Goal: Task Accomplishment & Management: Use online tool/utility

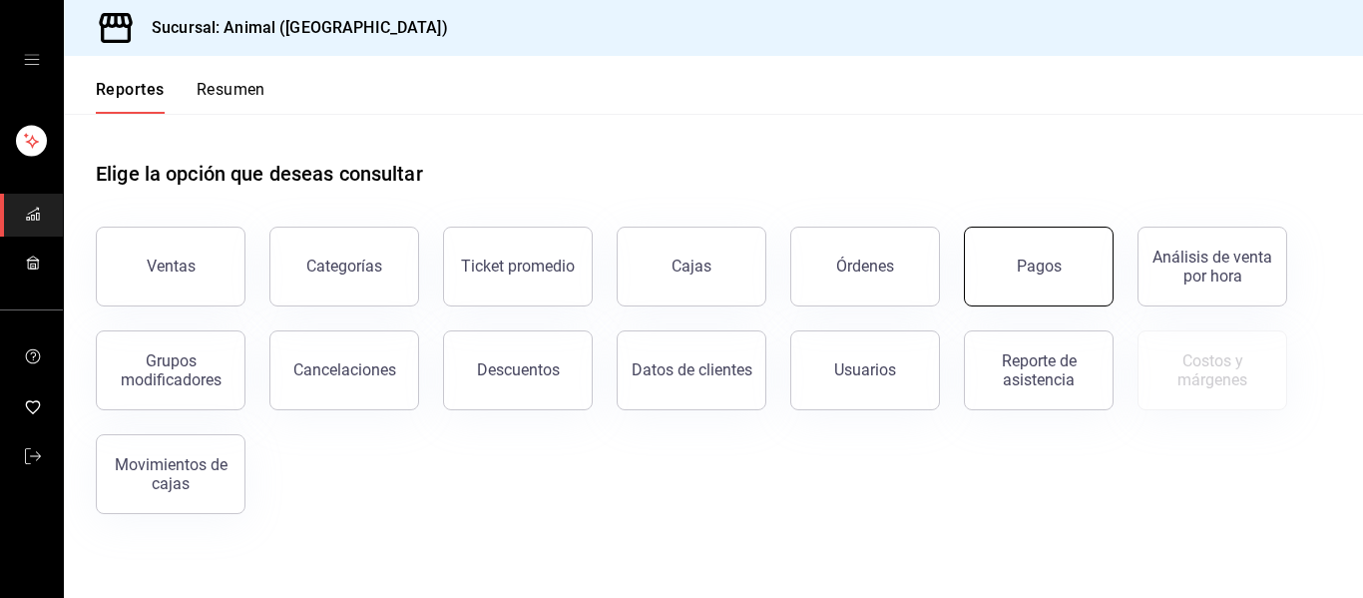
click at [1018, 251] on button "Pagos" at bounding box center [1039, 267] width 150 height 80
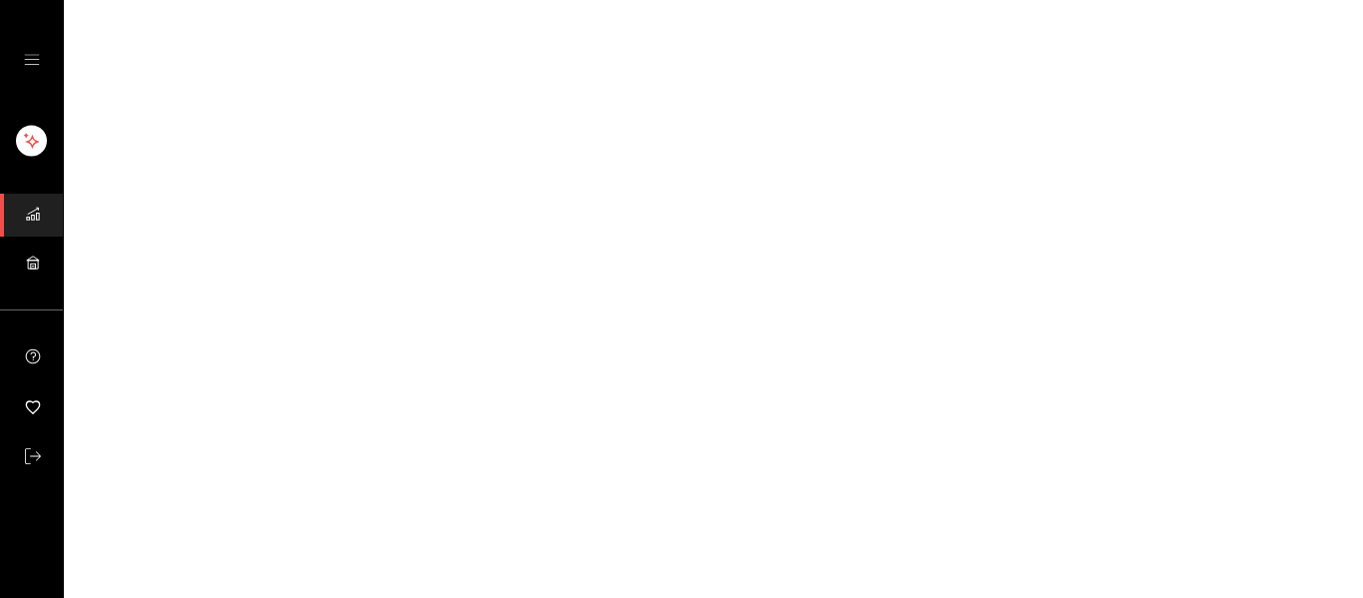
click at [1018, 0] on html "Visitar centro de ayuda [PHONE_NUMBER] [EMAIL_ADDRESS][DOMAIN_NAME] Visitar cen…" at bounding box center [681, 0] width 1363 height 0
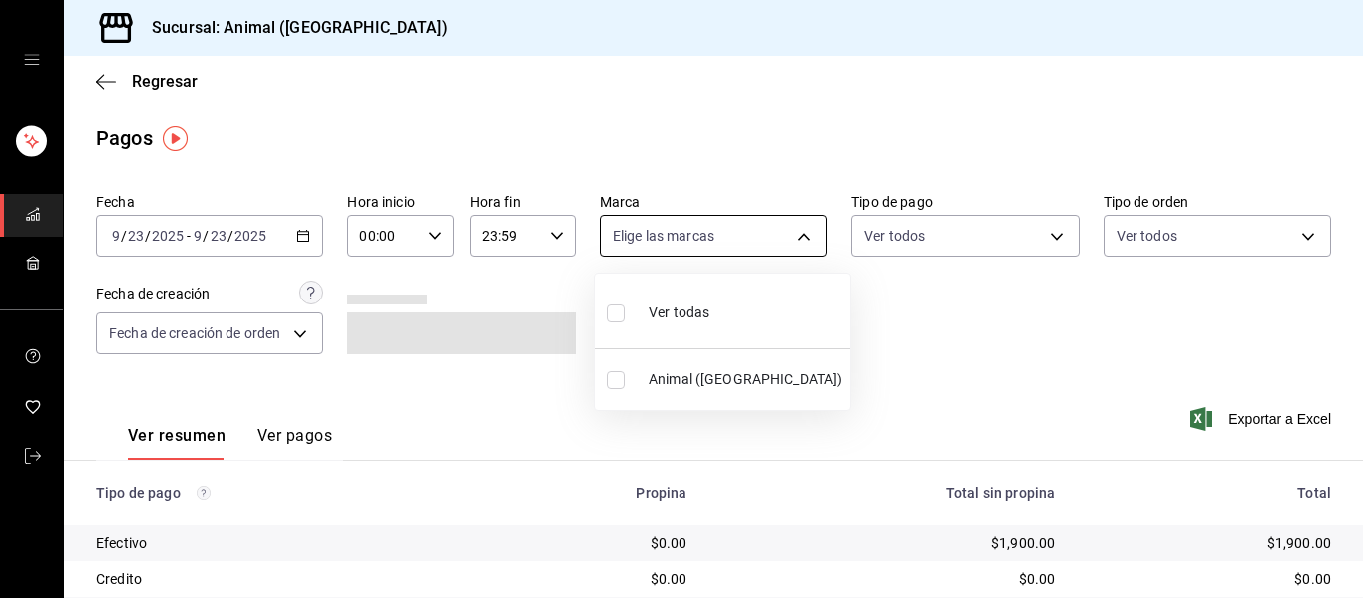
click at [784, 236] on body "Sucursal: Animal ([GEOGRAPHIC_DATA]) Regresar Pagos Fecha [DATE] [DATE] - [DATE…" at bounding box center [681, 299] width 1363 height 598
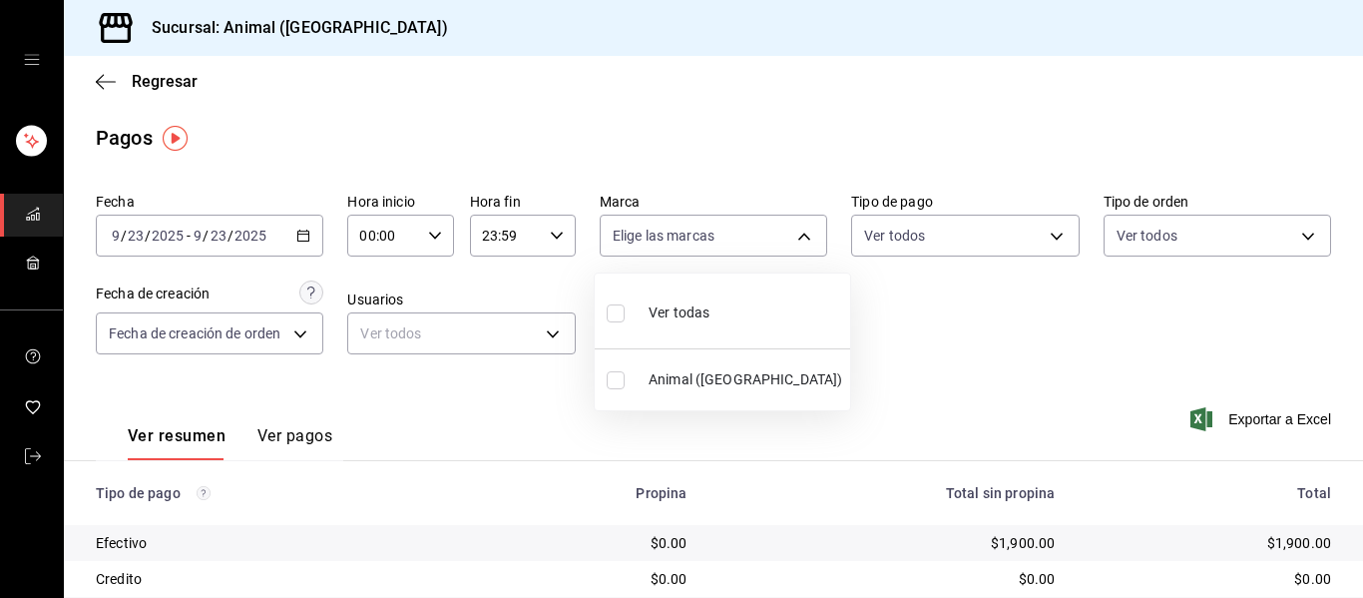
click at [692, 315] on span "Ver todas" at bounding box center [679, 312] width 61 height 21
type input "96838179-8fbb-4073-aae3-1789726318c8"
checkbox input "true"
click at [430, 236] on div at bounding box center [681, 299] width 1363 height 598
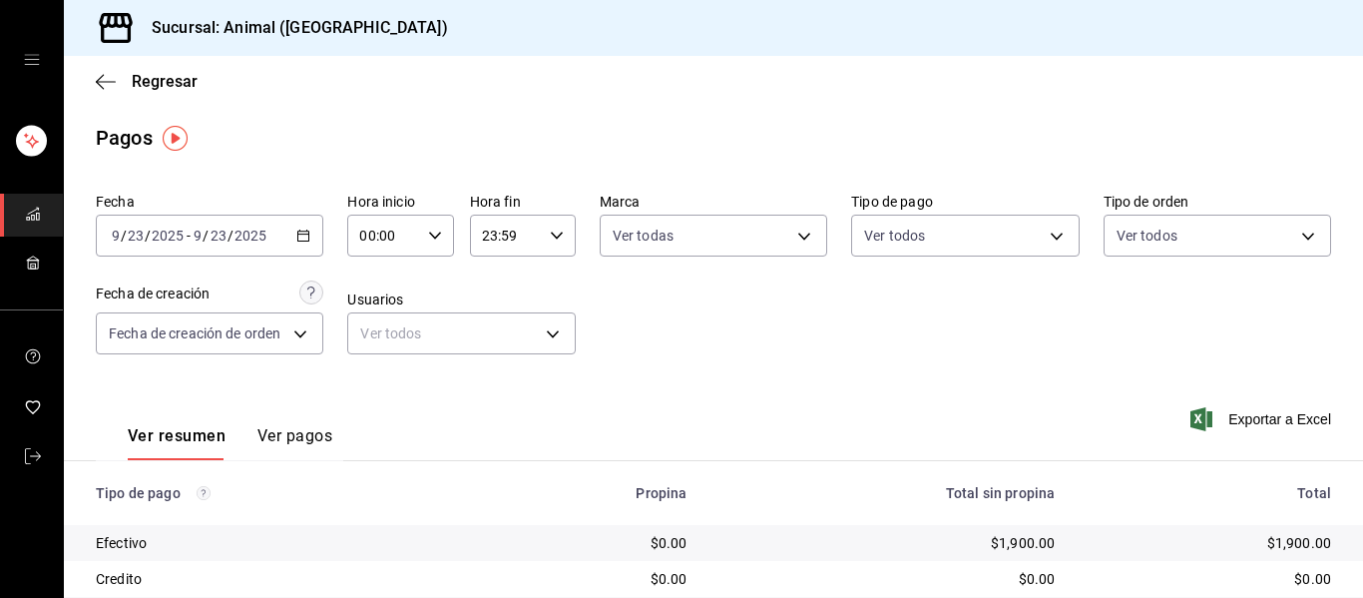
click at [430, 236] on icon "button" at bounding box center [435, 236] width 14 height 14
click at [384, 300] on button "00" at bounding box center [370, 286] width 45 height 40
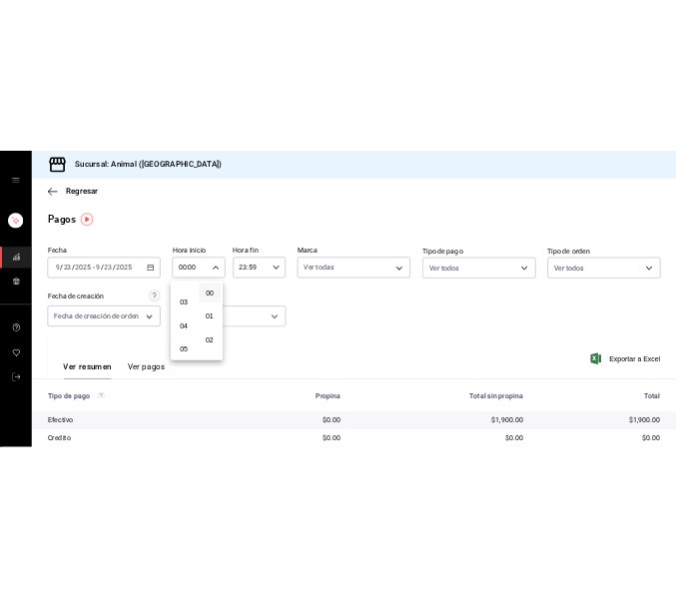
scroll to position [160, 0]
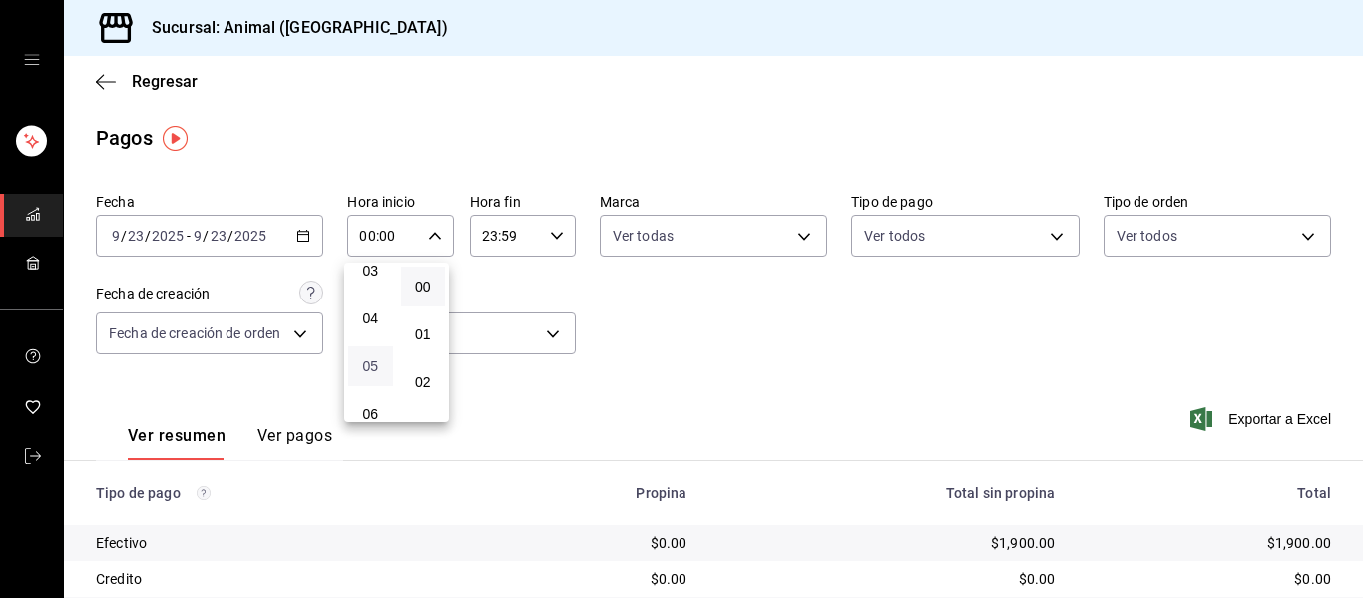
click at [378, 367] on span "05" at bounding box center [370, 366] width 21 height 16
type input "05:00"
click at [831, 321] on div at bounding box center [681, 299] width 1363 height 598
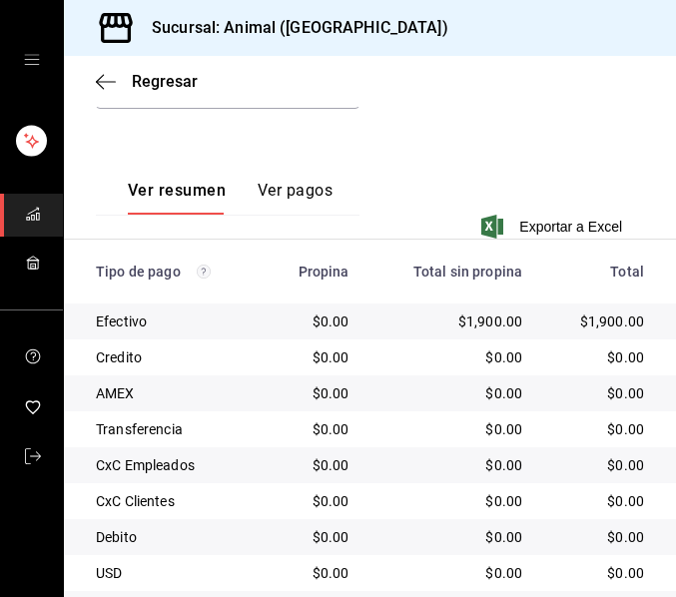
scroll to position [466, 0]
